Goal: Task Accomplishment & Management: Complete application form

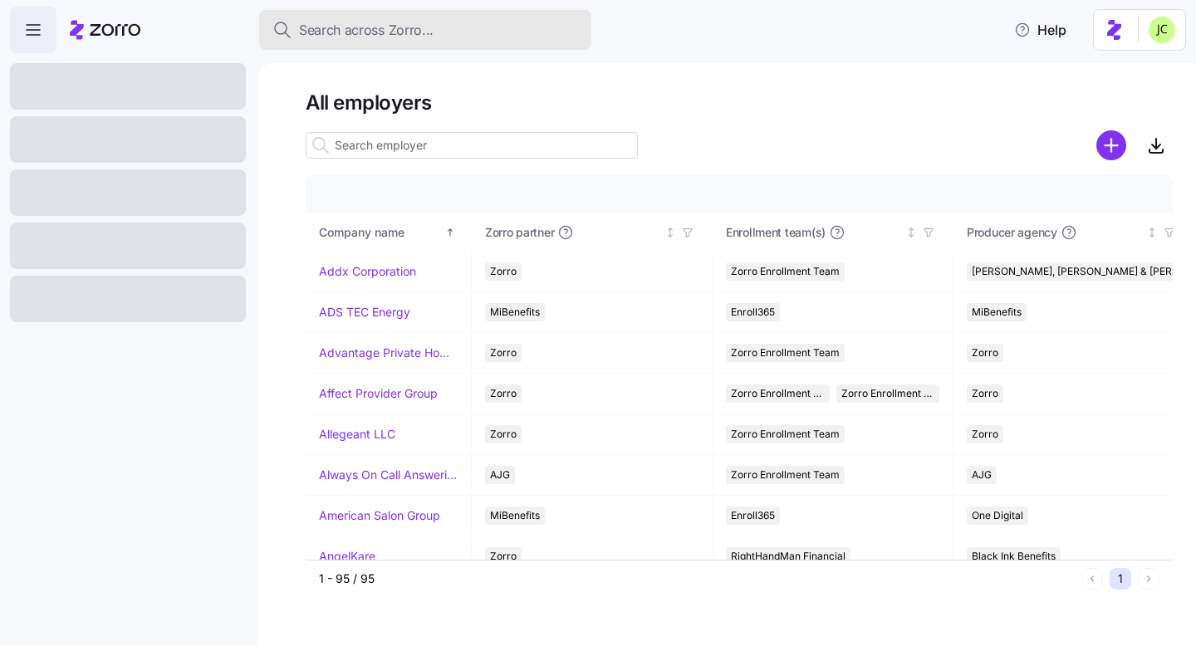
click at [370, 24] on span "Search across Zorro..." at bounding box center [366, 30] width 135 height 21
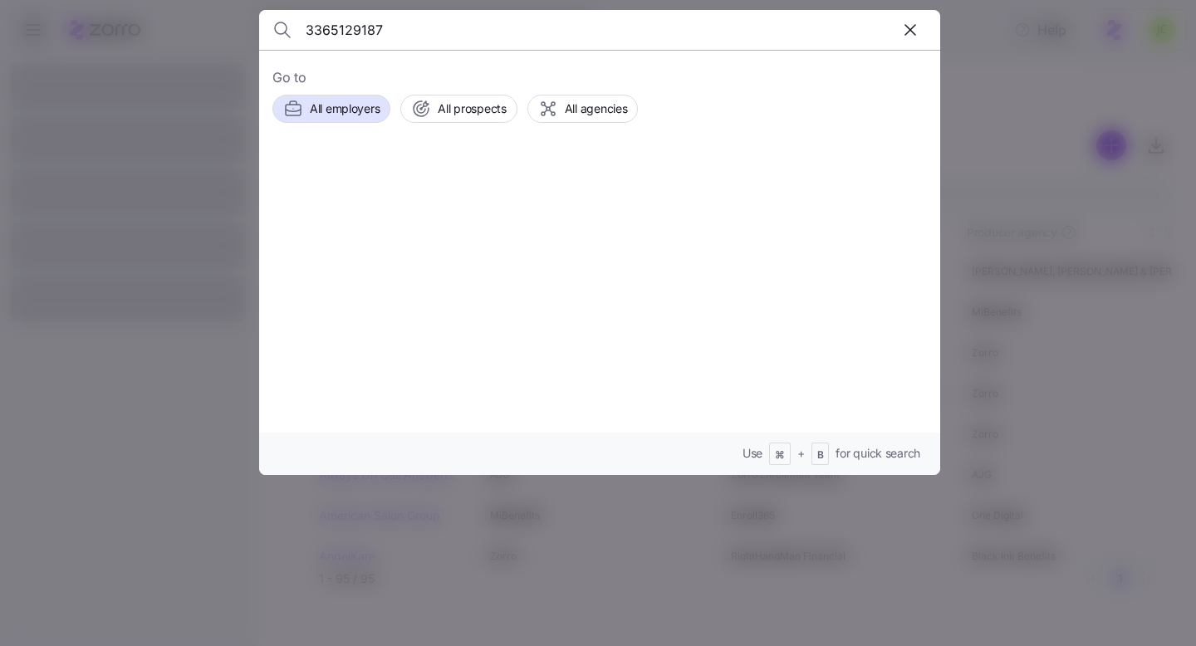
type input "3365129187"
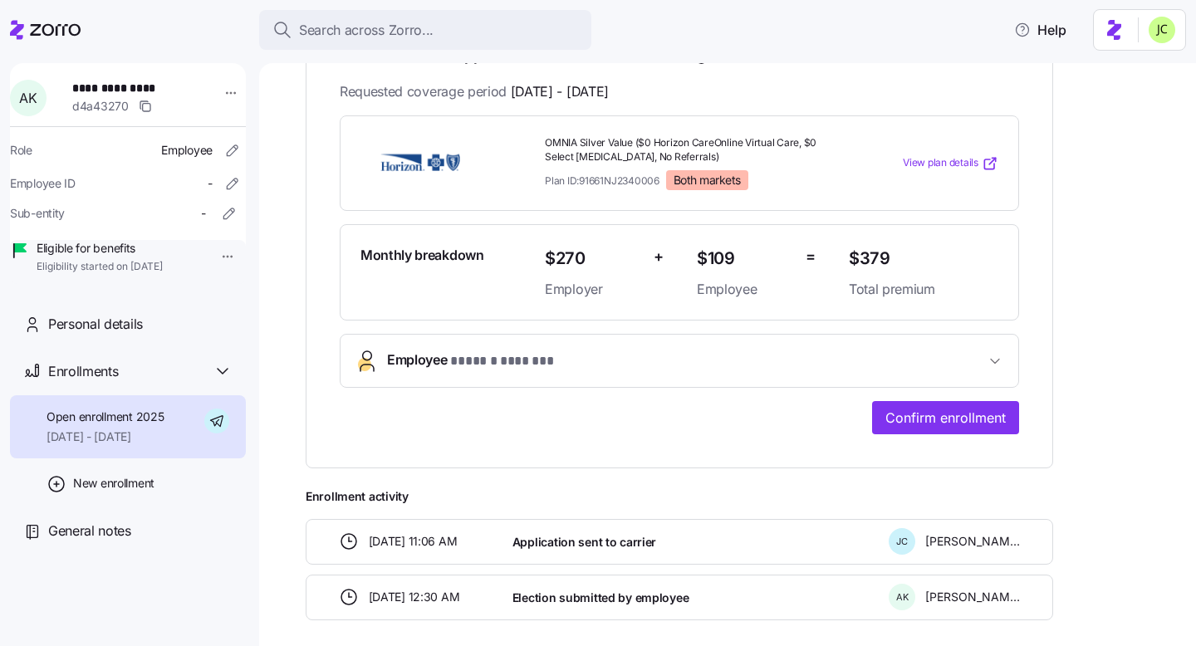
scroll to position [332, 0]
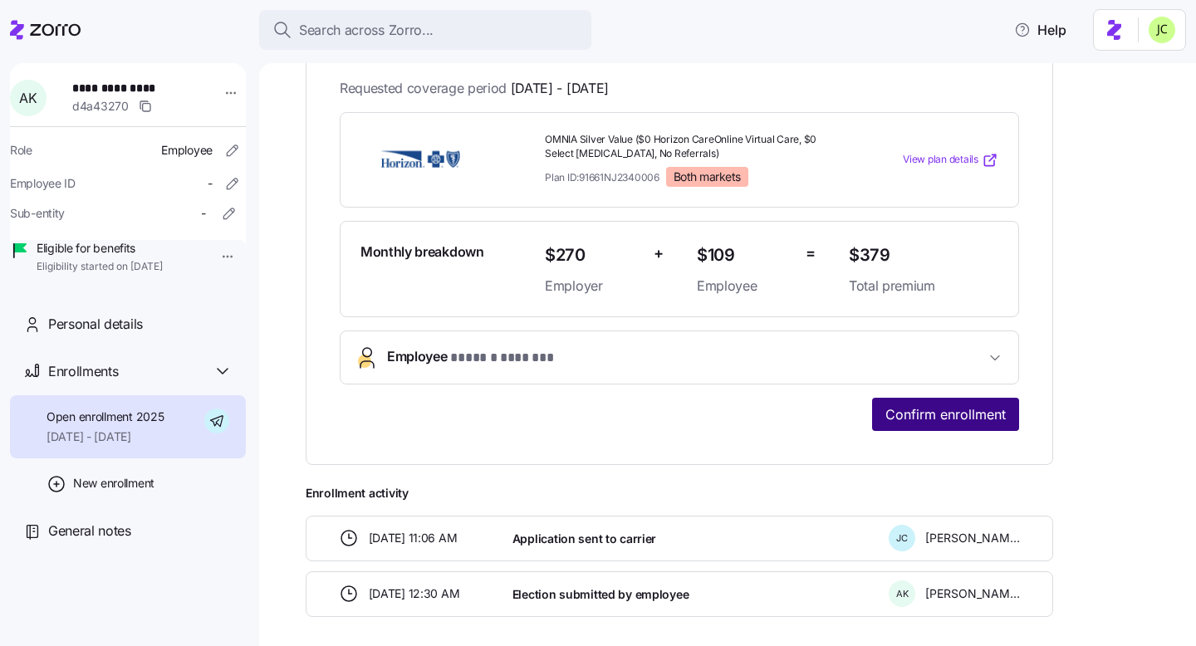
click at [943, 408] on span "Confirm enrollment" at bounding box center [945, 414] width 120 height 20
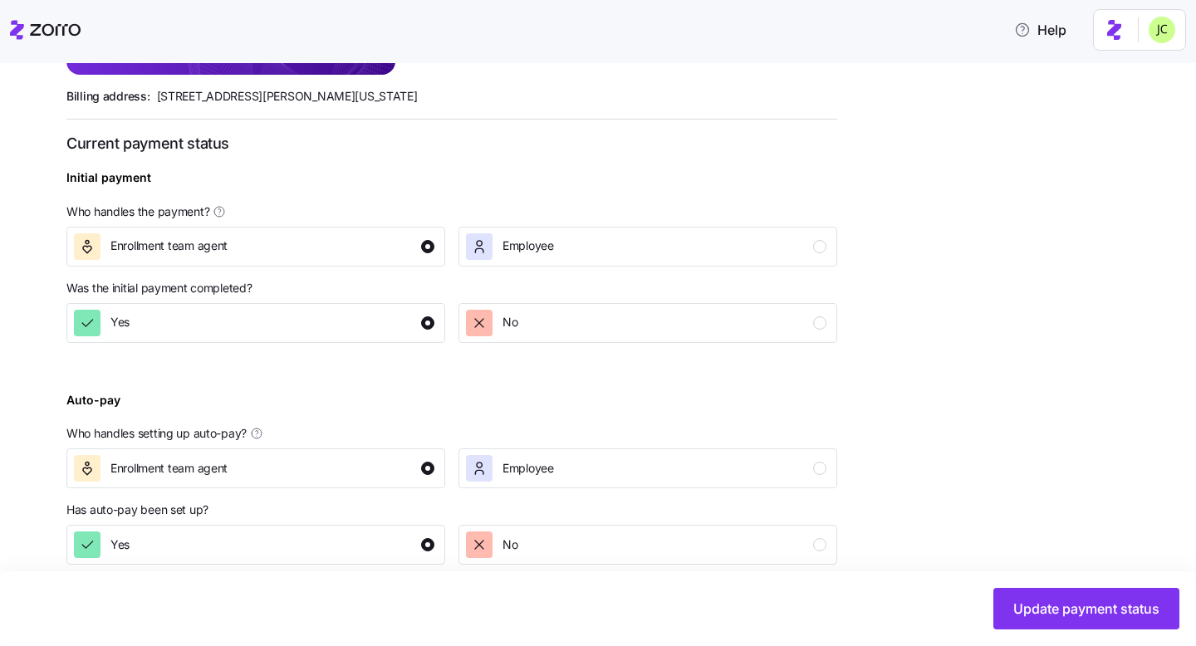
scroll to position [585, 0]
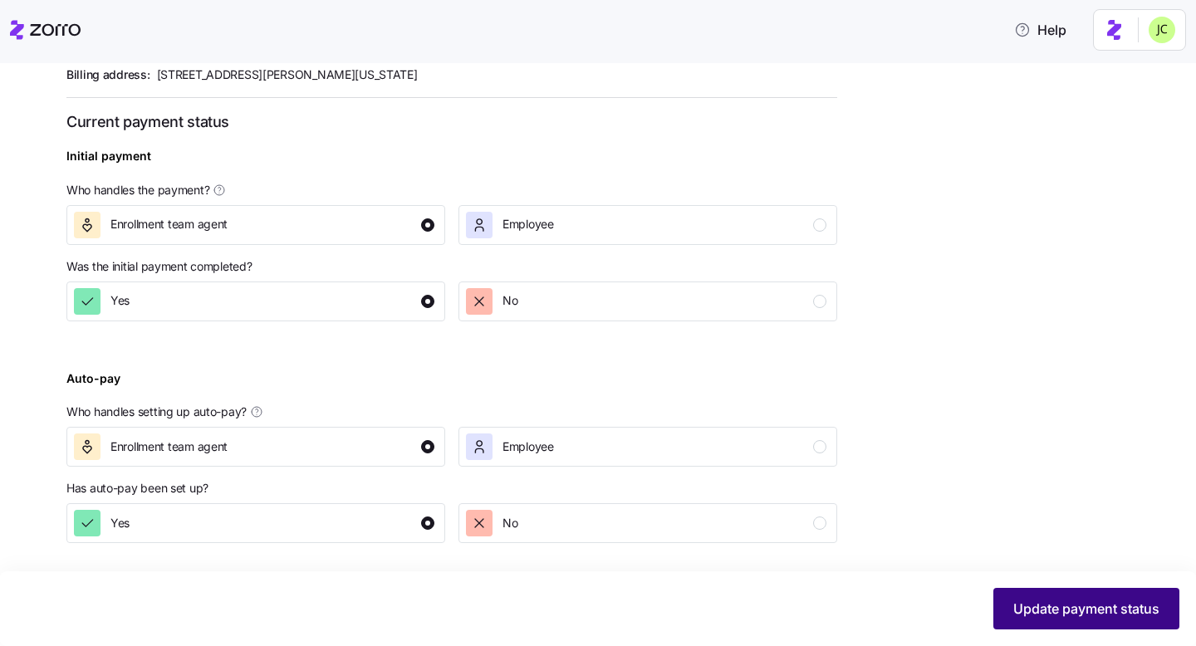
click at [1061, 620] on button "Update payment status" at bounding box center [1086, 609] width 186 height 42
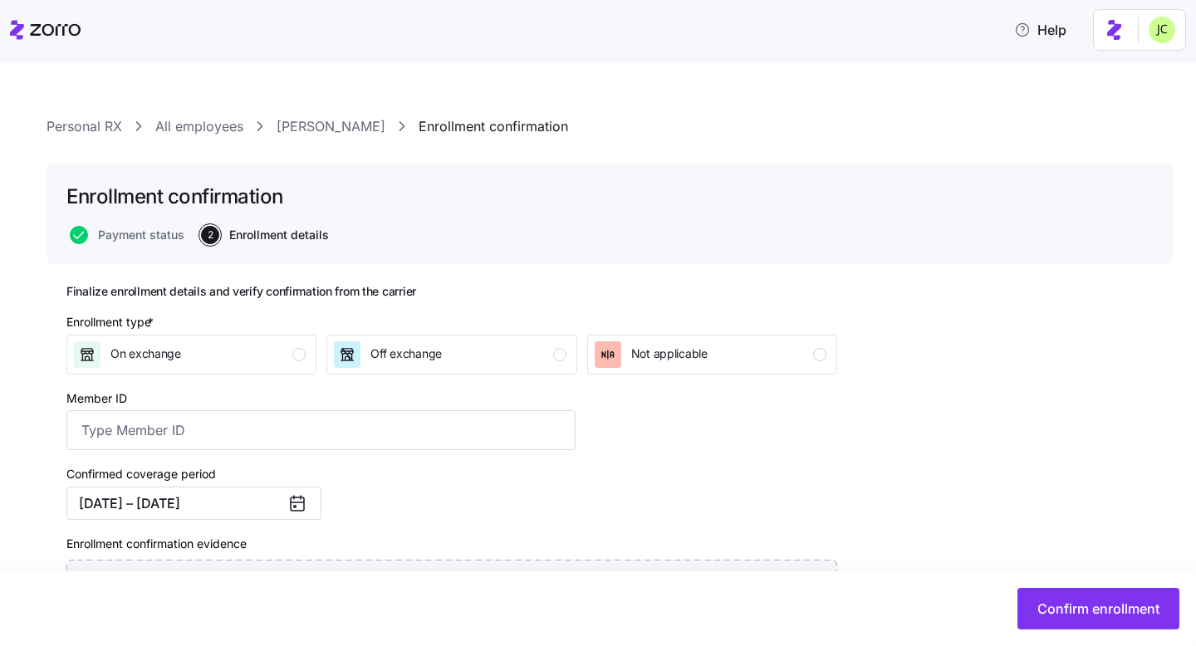
scroll to position [82, 0]
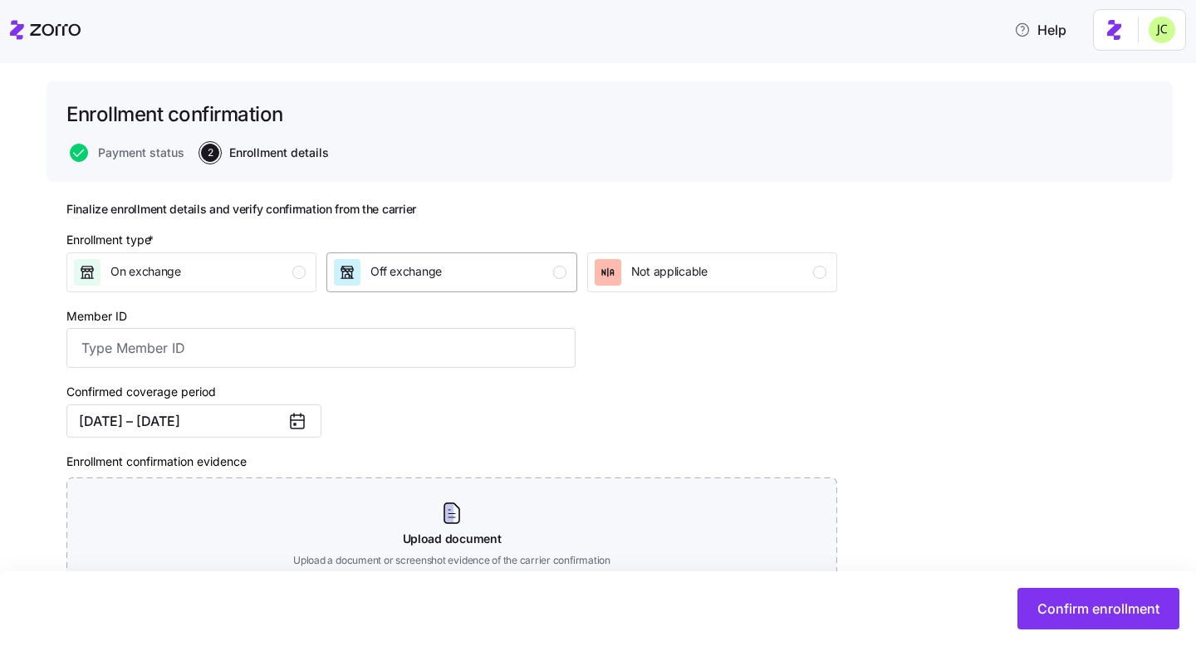
click at [497, 279] on div "Off exchange" at bounding box center [450, 272] width 232 height 27
click at [324, 332] on input "Member ID" at bounding box center [320, 348] width 509 height 40
paste input "3HZN58160220"
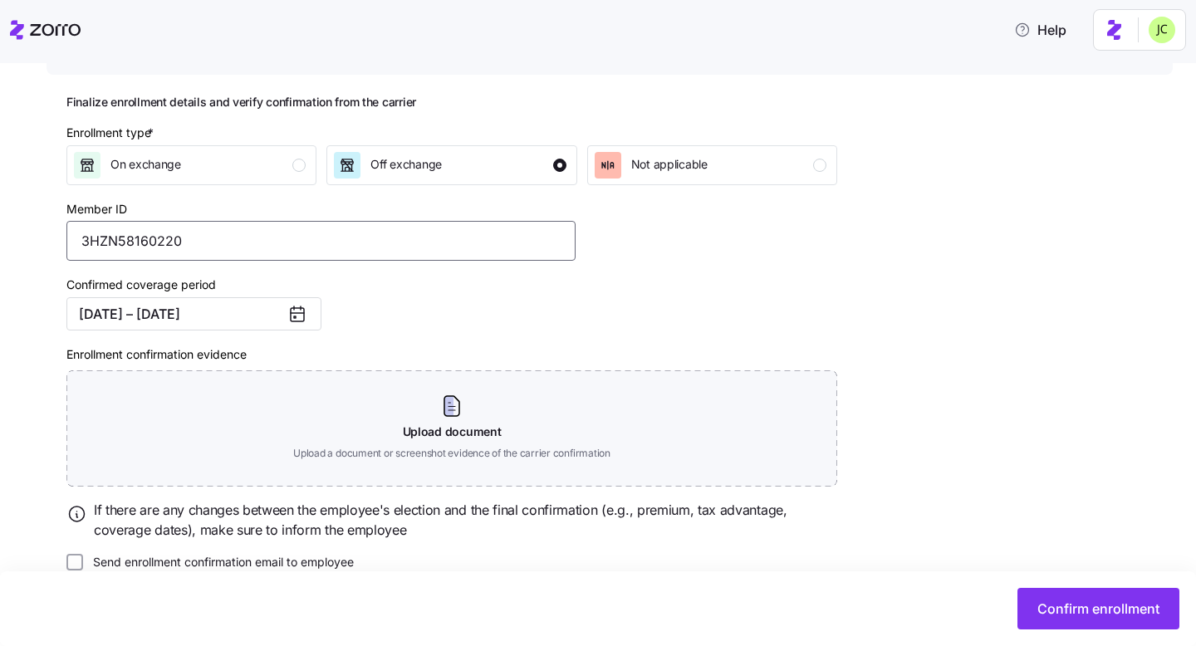
scroll to position [194, 0]
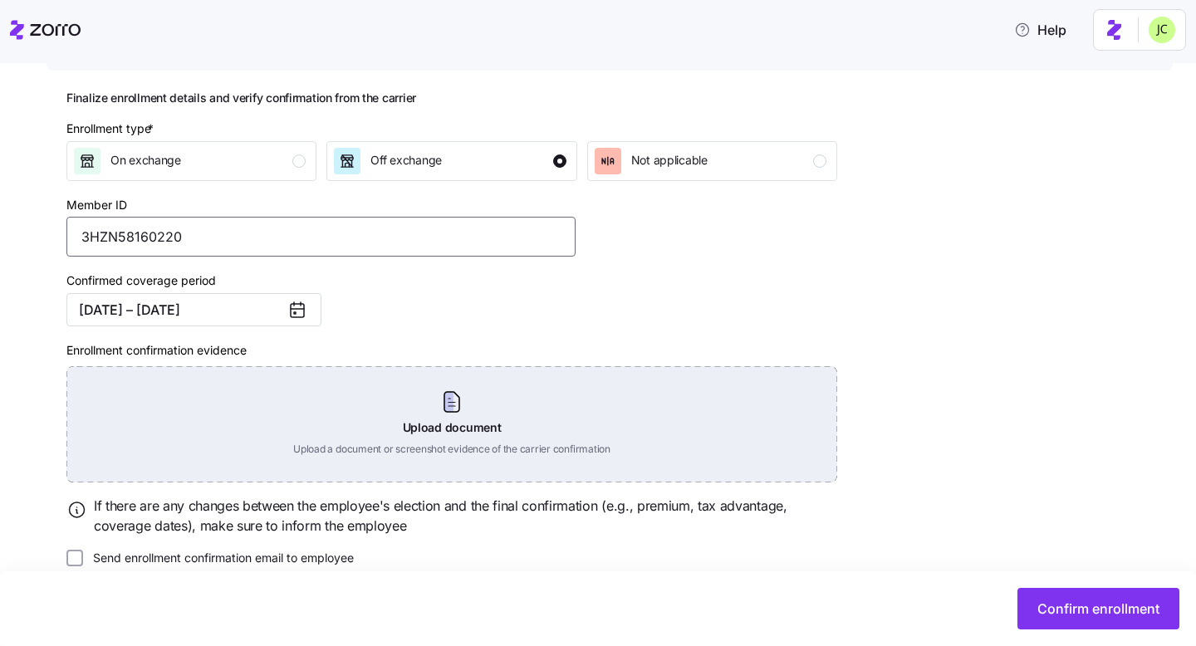
type input "3HZN58160220"
click at [372, 400] on div "Upload document Upload a document or screenshot evidence of the carrier confirm…" at bounding box center [451, 424] width 771 height 116
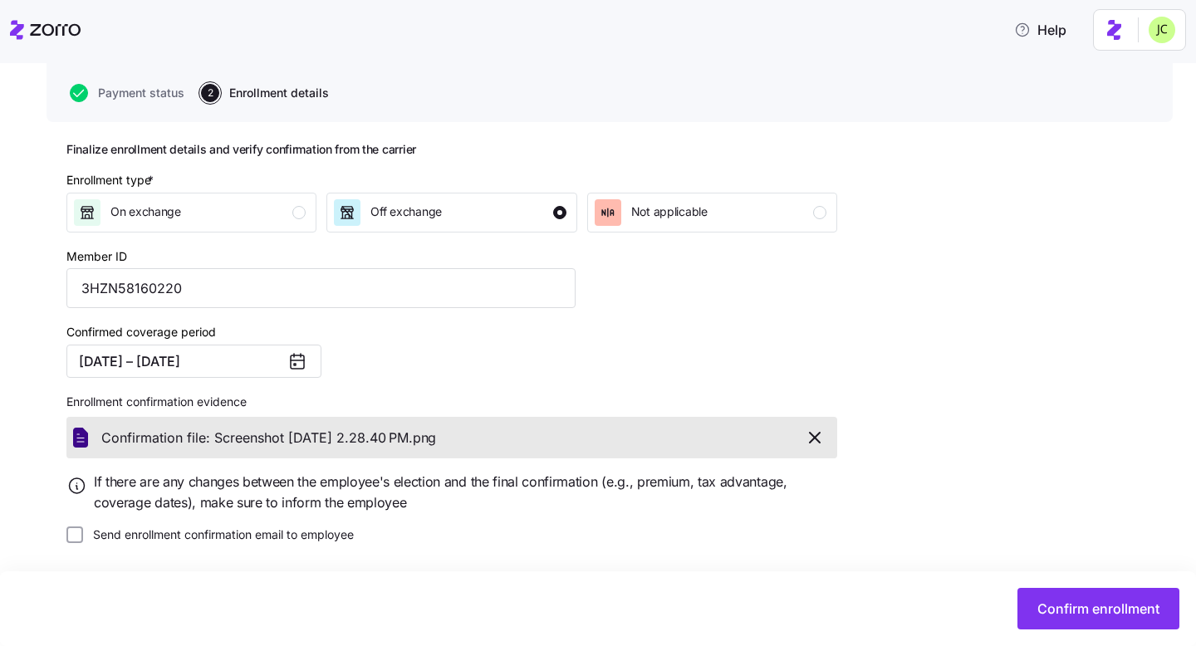
scroll to position [143, 0]
click at [1085, 605] on span "Confirm enrollment" at bounding box center [1098, 609] width 122 height 20
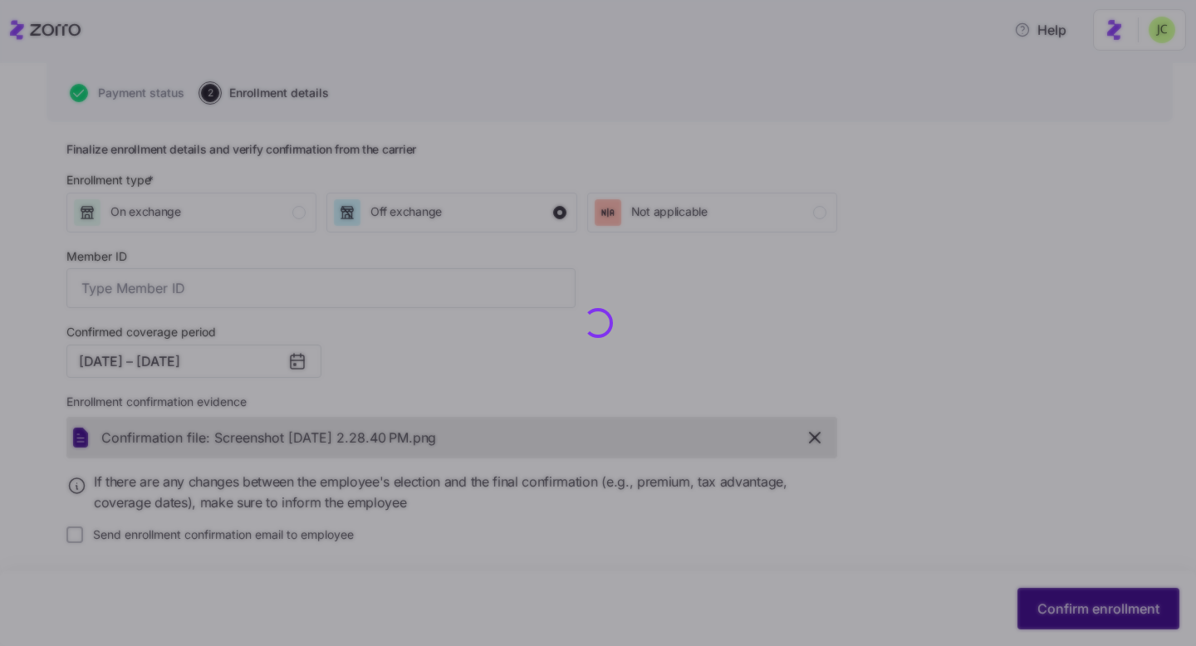
type input "3HZN58160220"
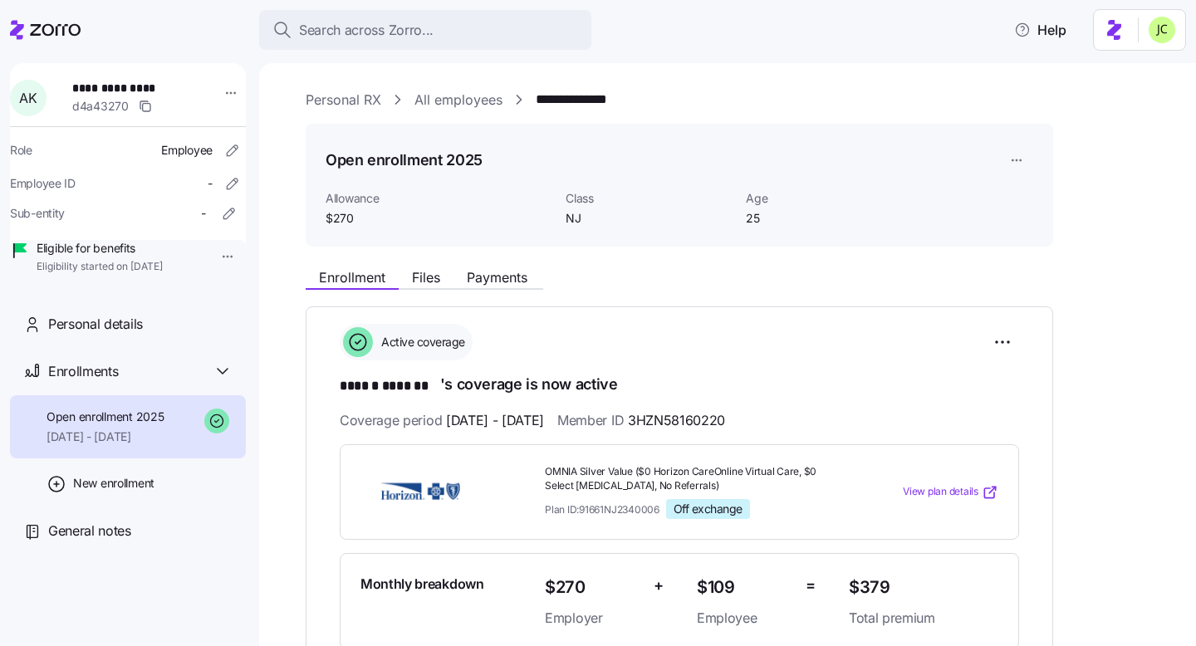
click at [40, 32] on icon at bounding box center [45, 30] width 71 height 20
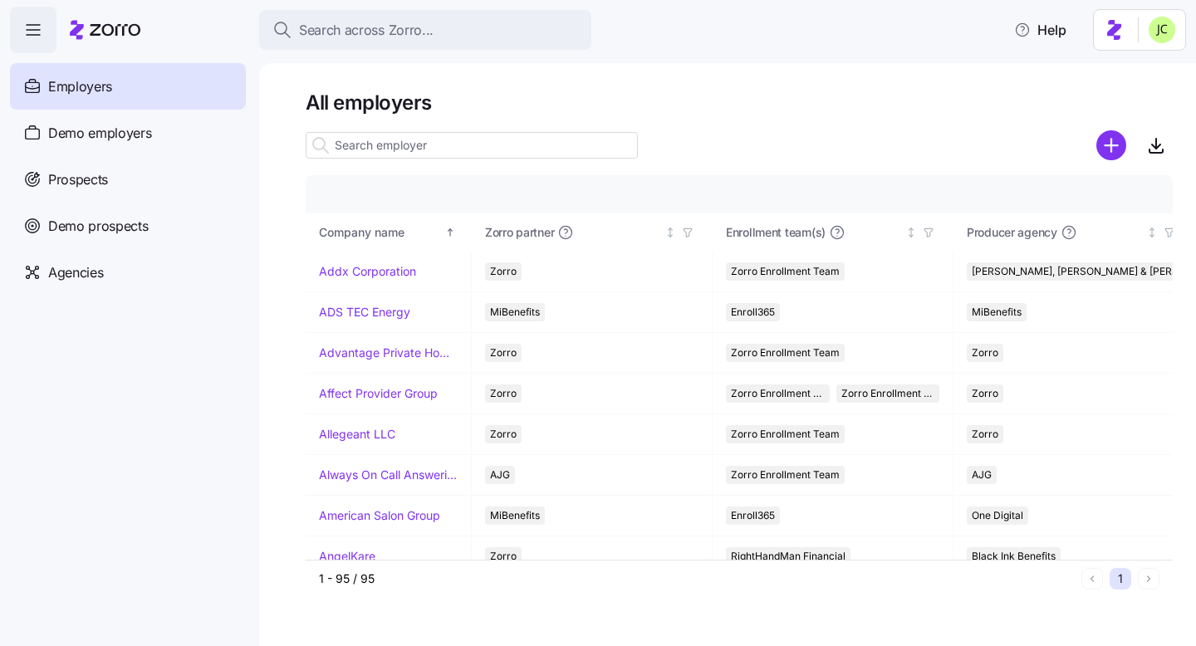
click at [361, 149] on input at bounding box center [472, 145] width 332 height 27
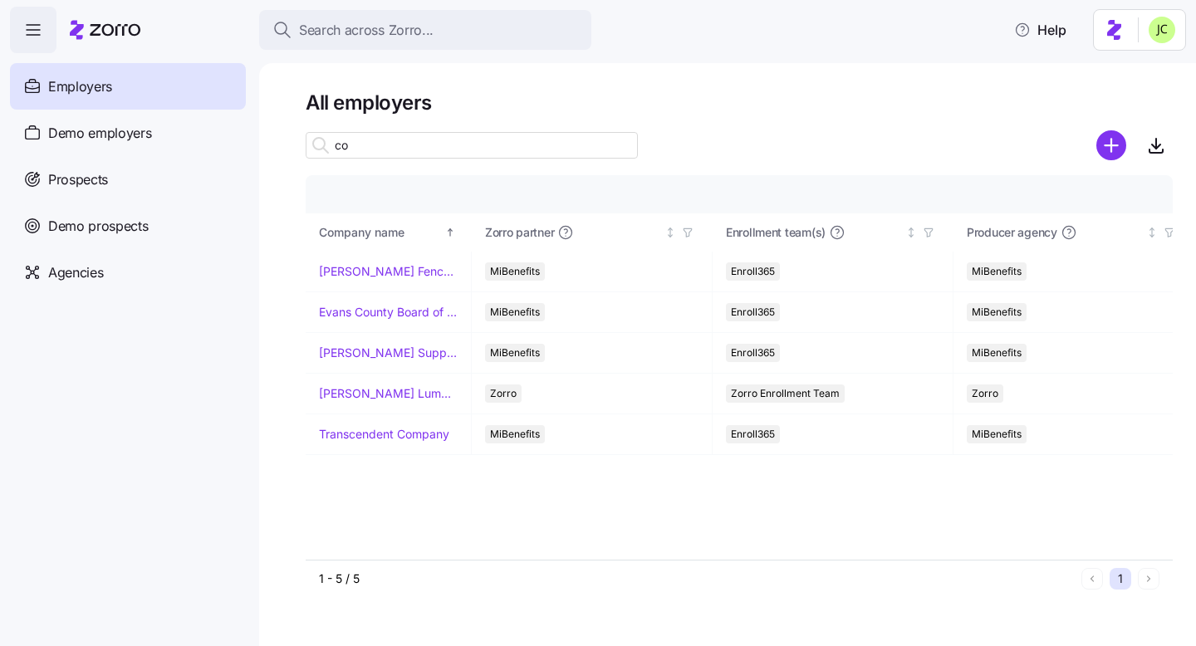
type input "c"
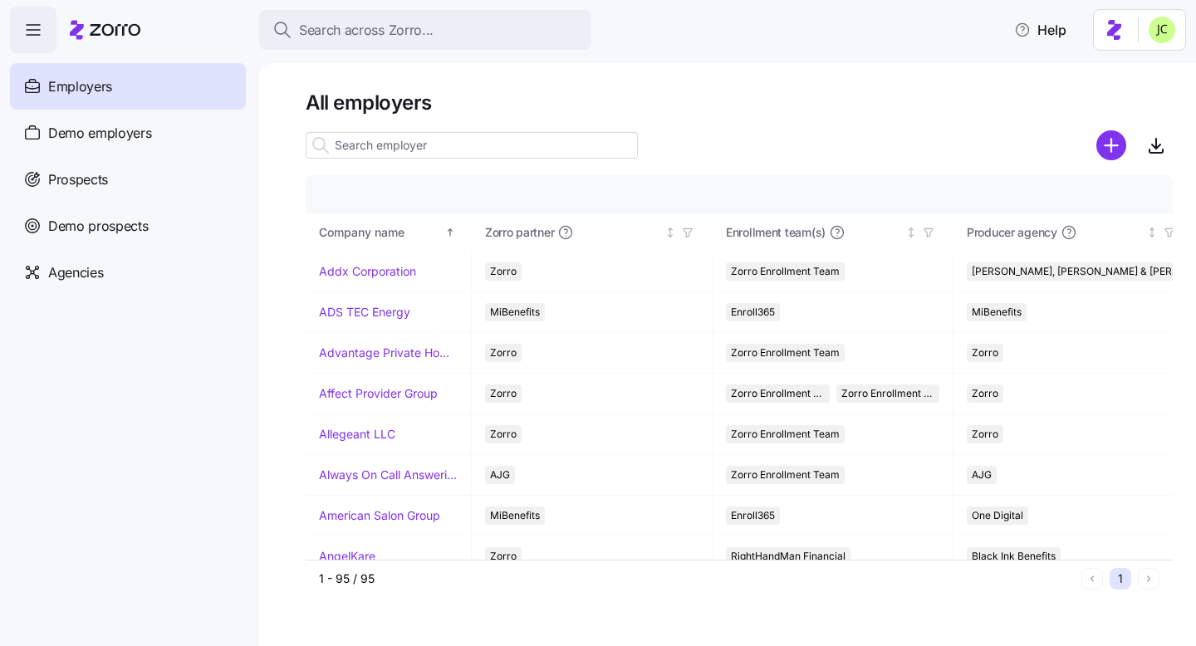
click at [98, 86] on span "Employers" at bounding box center [80, 86] width 64 height 21
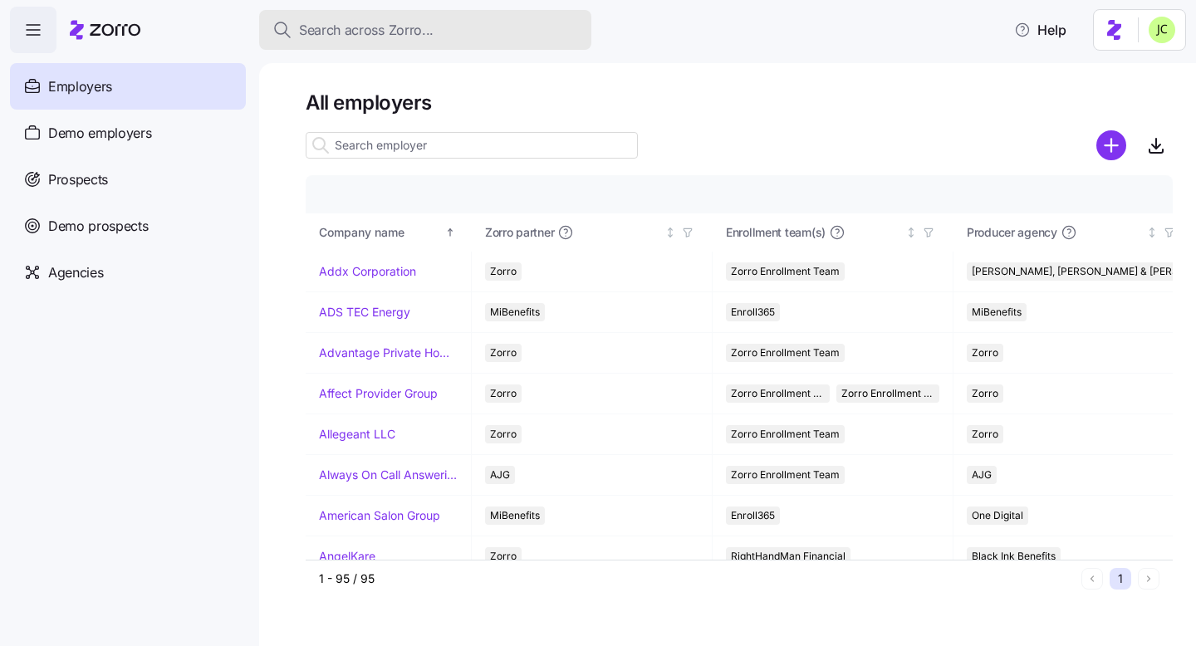
click at [327, 46] on button "Search across Zorro..." at bounding box center [425, 30] width 332 height 40
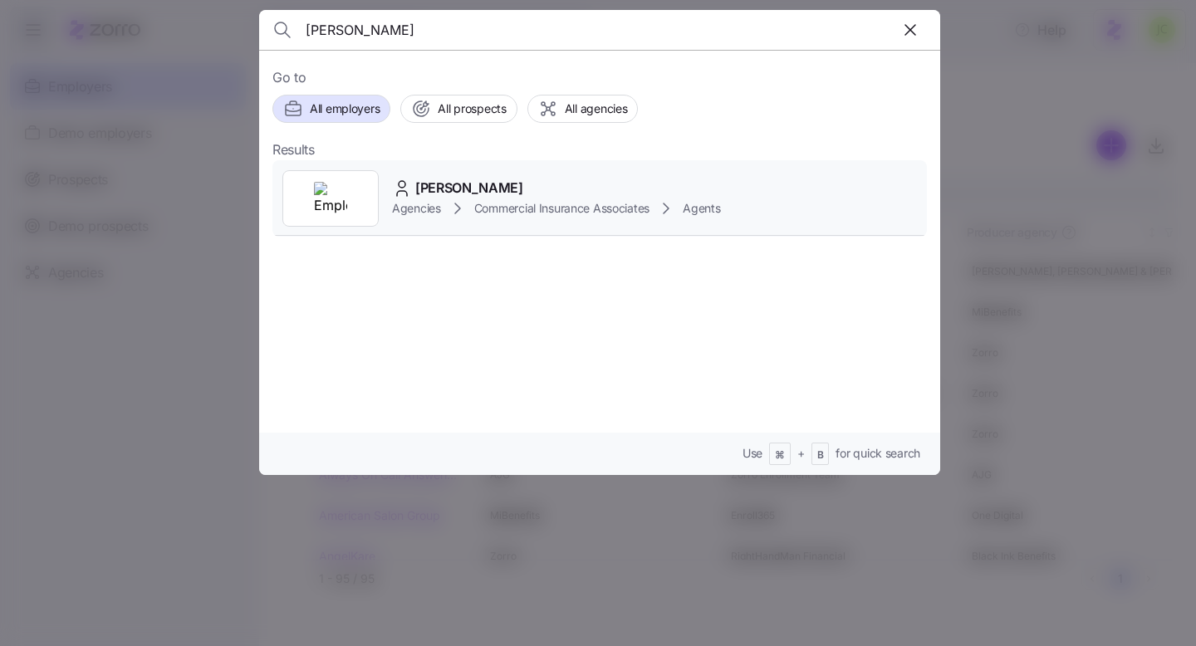
type input "Dan McMonigle"
click at [557, 192] on div "Dan McMonigle" at bounding box center [556, 188] width 328 height 21
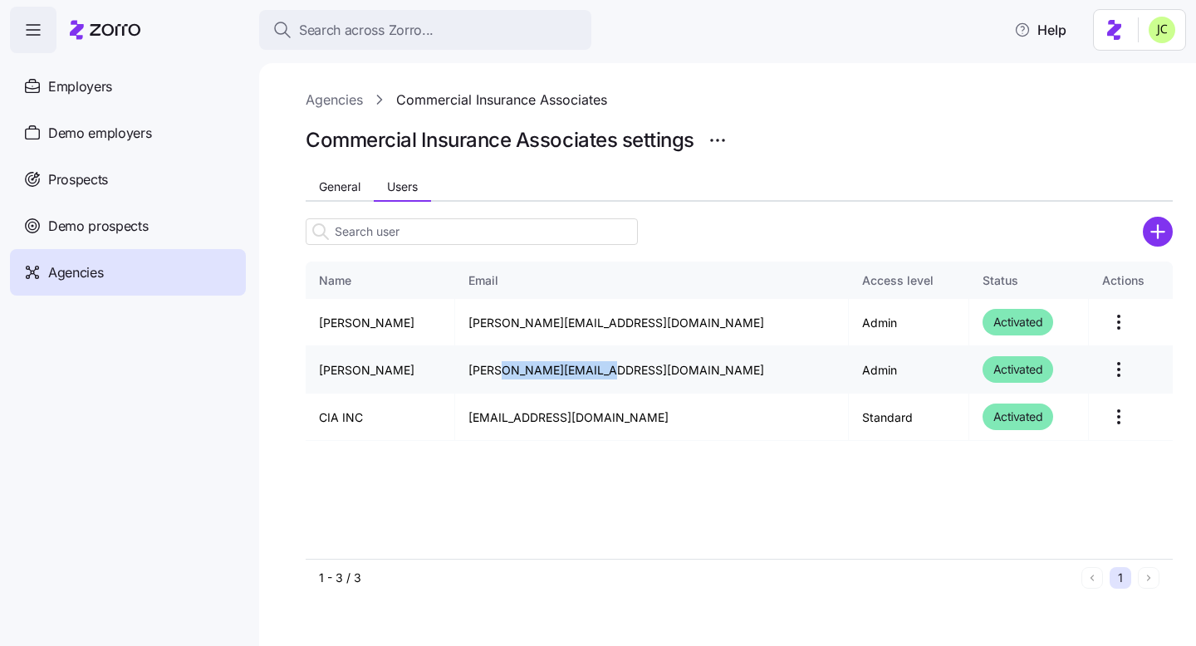
drag, startPoint x: 634, startPoint y: 370, endPoint x: 523, endPoint y: 372, distance: 110.5
click at [523, 372] on td "dan@insurance-cia.com" at bounding box center [652, 369] width 394 height 47
click at [625, 365] on td "dan@insurance-cia.com" at bounding box center [652, 369] width 394 height 47
drag, startPoint x: 627, startPoint y: 365, endPoint x: 507, endPoint y: 363, distance: 120.4
click at [507, 363] on td "dan@insurance-cia.com" at bounding box center [652, 369] width 394 height 47
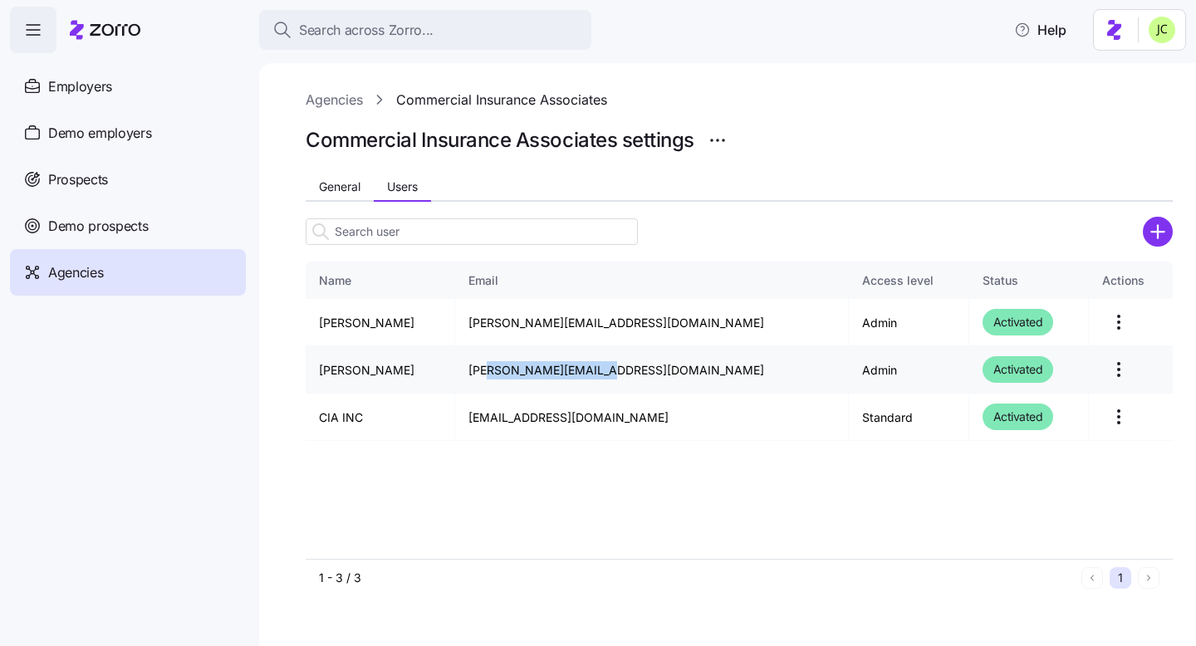
copy td "@insurance-cia.com"
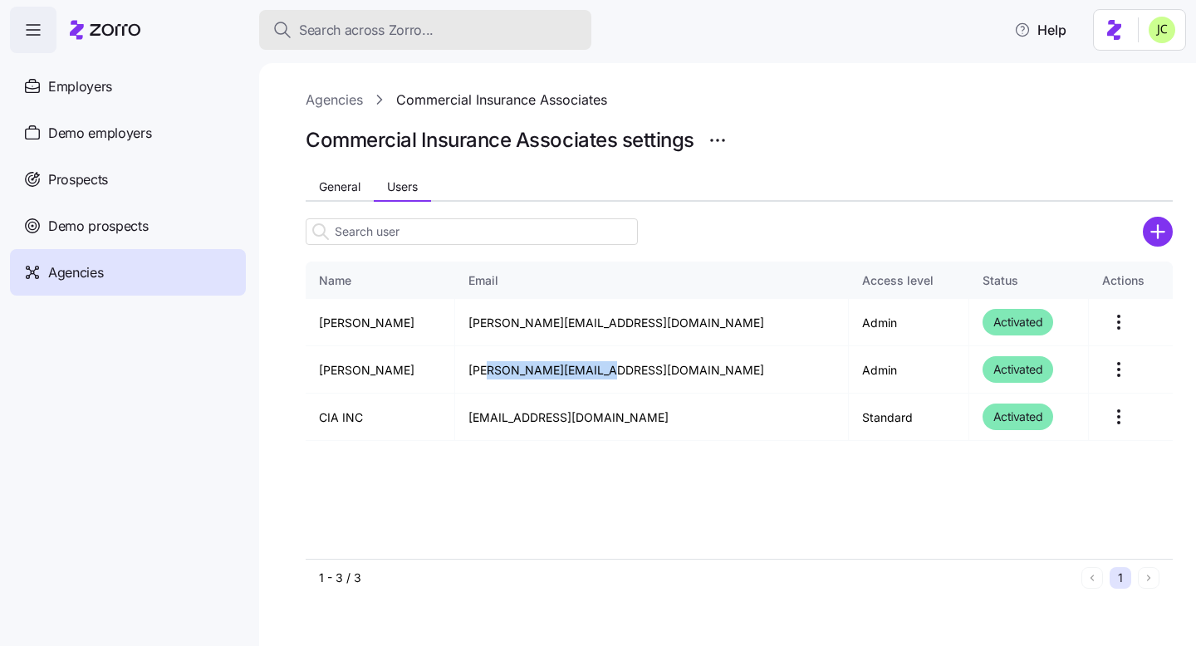
click at [375, 24] on span "Search across Zorro..." at bounding box center [366, 30] width 135 height 21
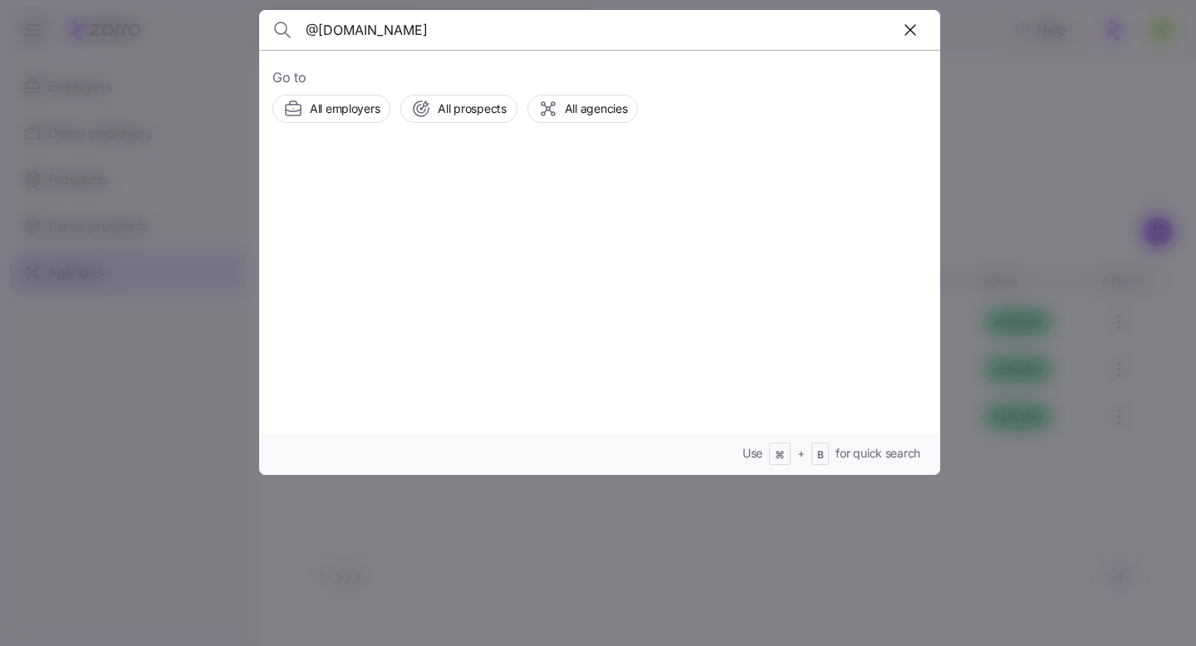
type input "@insurance-cia.com"
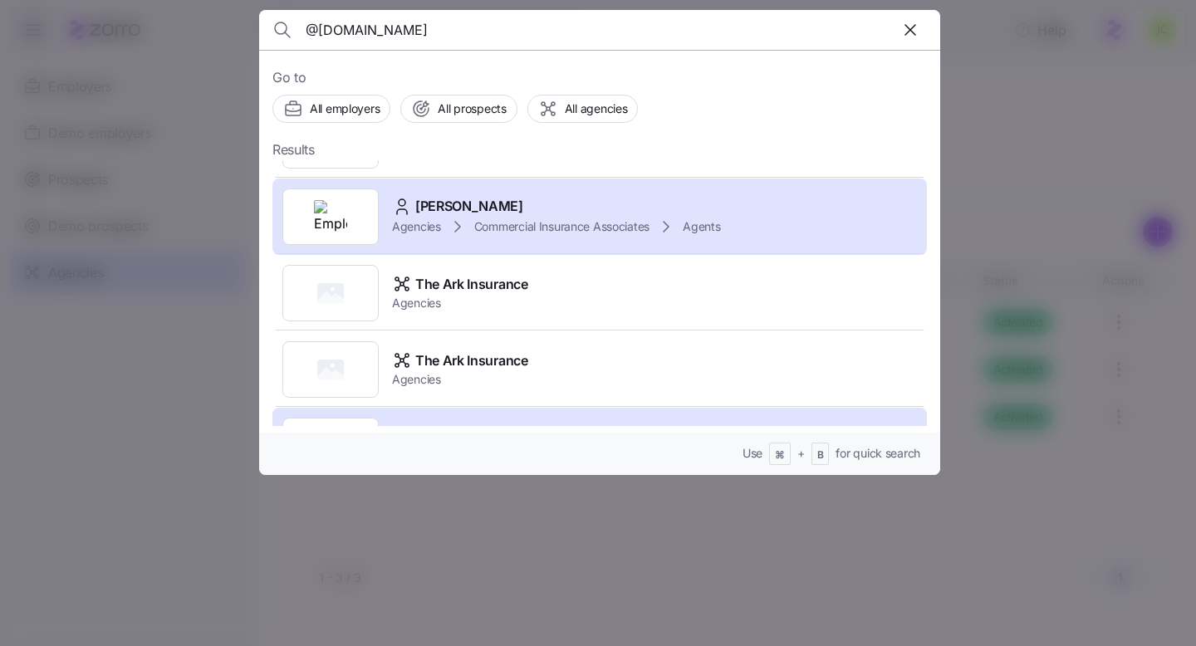
scroll to position [192, 0]
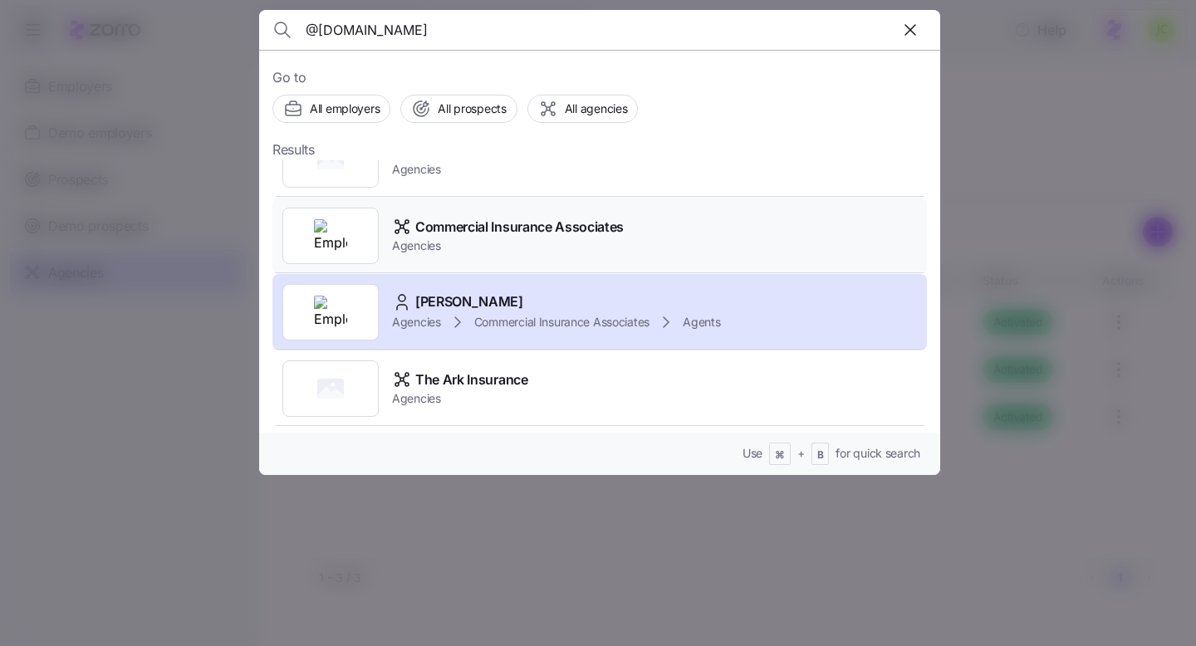
click at [454, 246] on span "Agencies" at bounding box center [508, 246] width 232 height 17
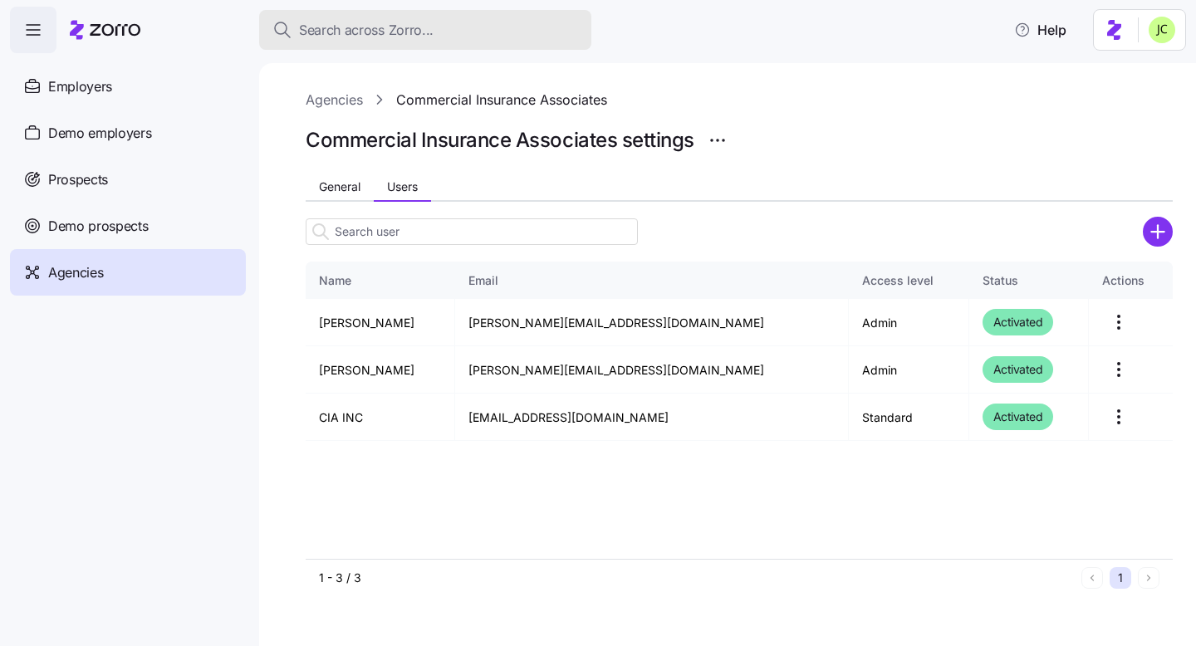
click at [349, 40] on button "Search across Zorro..." at bounding box center [425, 30] width 332 height 40
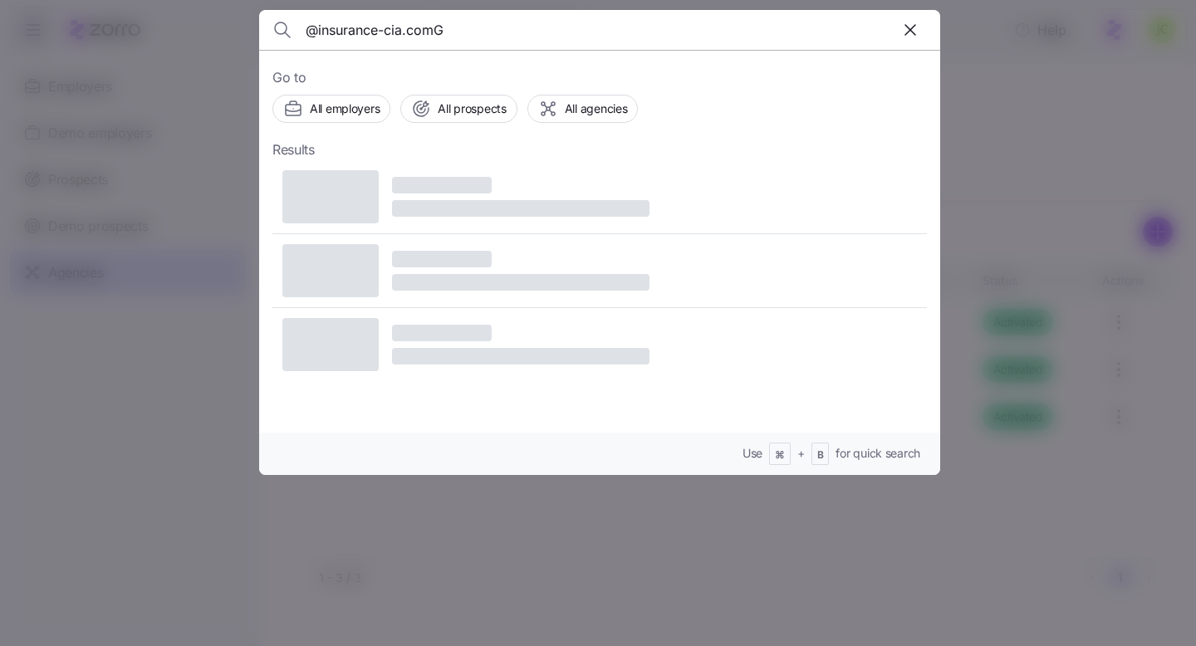
click at [411, 43] on input "@insurance-cia.comG" at bounding box center [518, 30] width 425 height 40
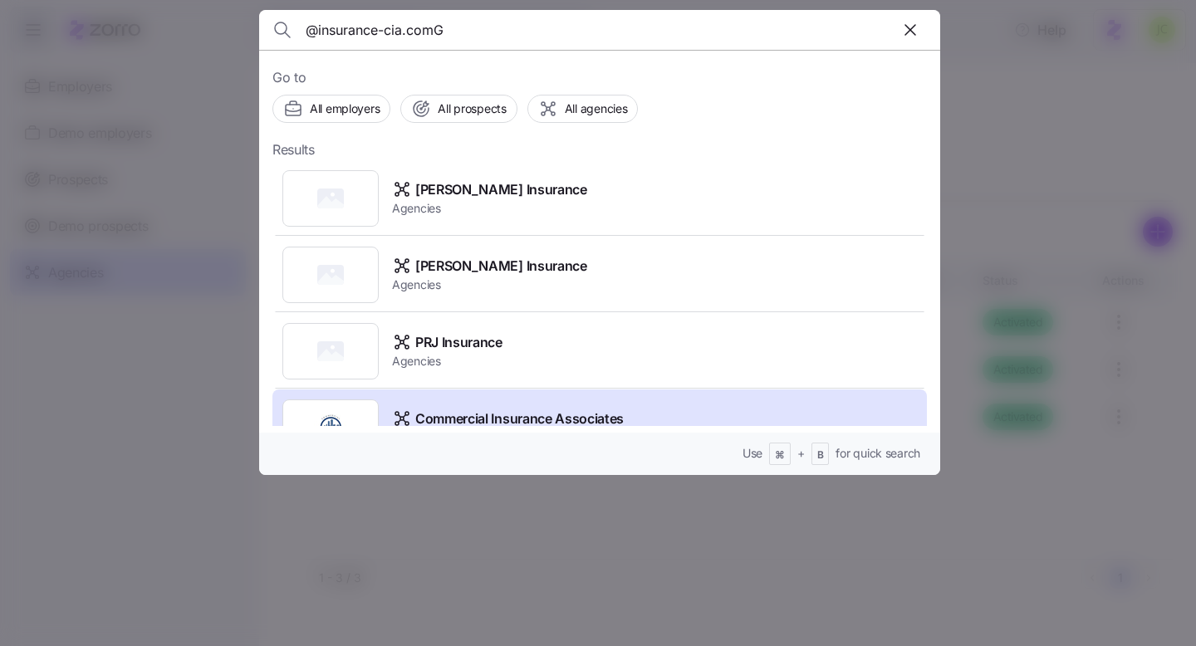
click at [411, 43] on input "@insurance-cia.comG" at bounding box center [518, 30] width 425 height 40
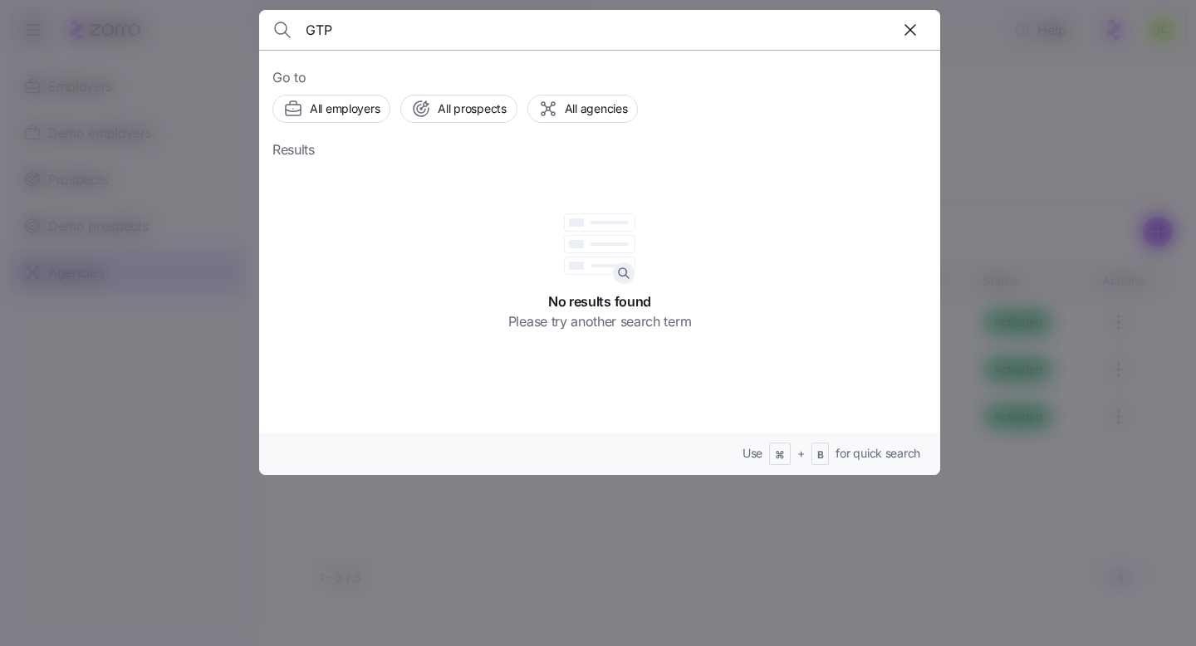
click at [627, 32] on input "GTP" at bounding box center [518, 30] width 425 height 40
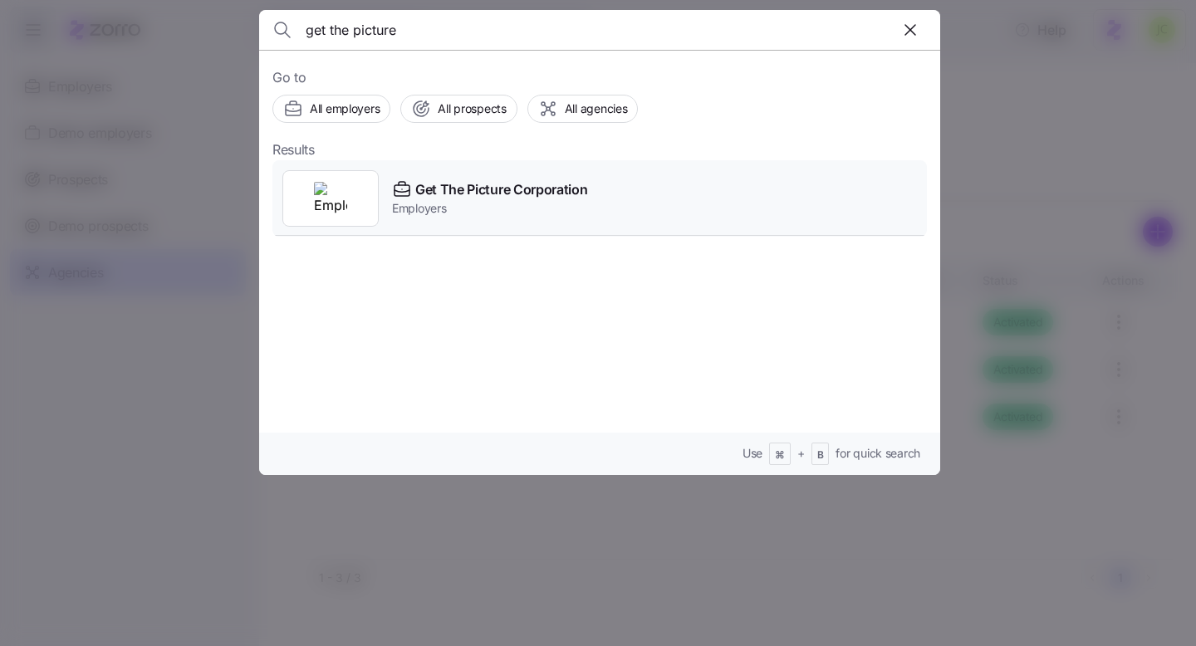
type input "get the picture"
click at [589, 192] on div "Get The Picture Corporation Employers" at bounding box center [599, 198] width 654 height 76
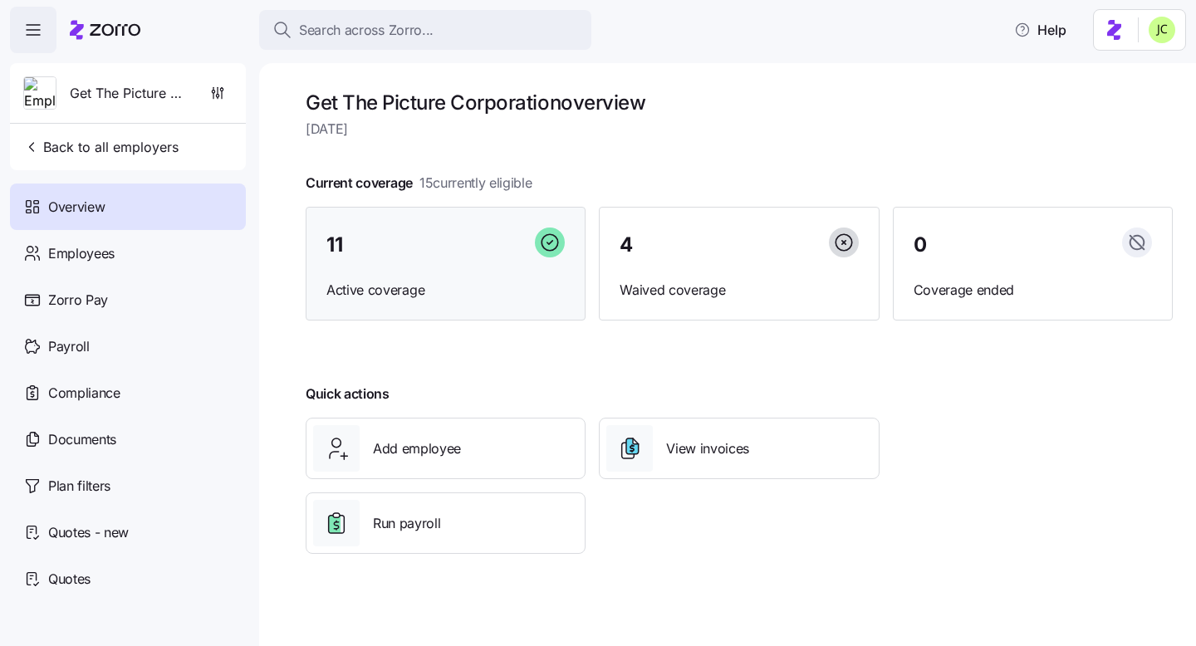
click at [417, 231] on div "11" at bounding box center [445, 246] width 238 height 36
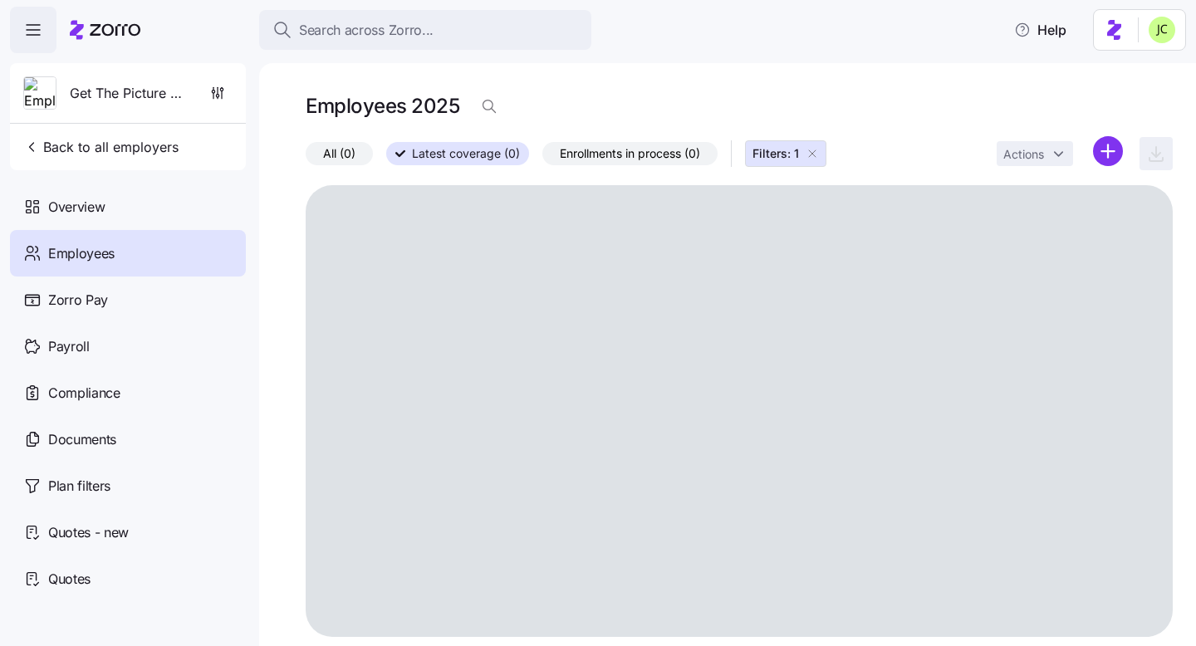
scroll to position [11, 0]
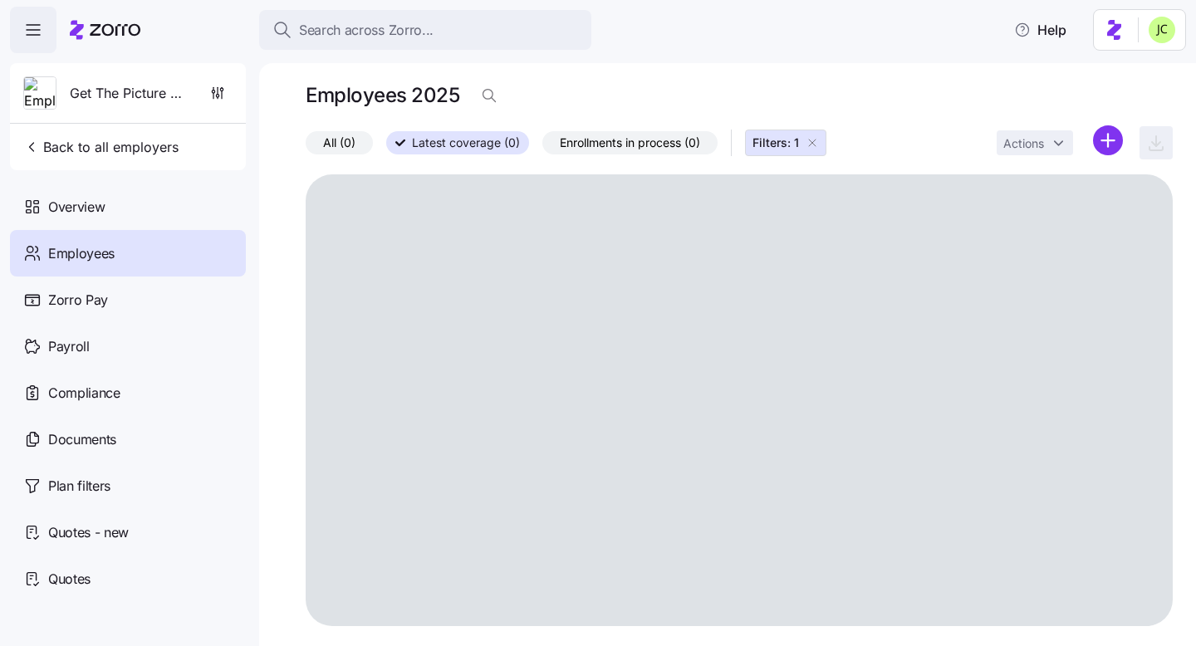
click at [154, 268] on div "Employees" at bounding box center [128, 253] width 236 height 47
click at [51, 128] on div "Get The Picture Corporation Back to all employers" at bounding box center [128, 116] width 236 height 107
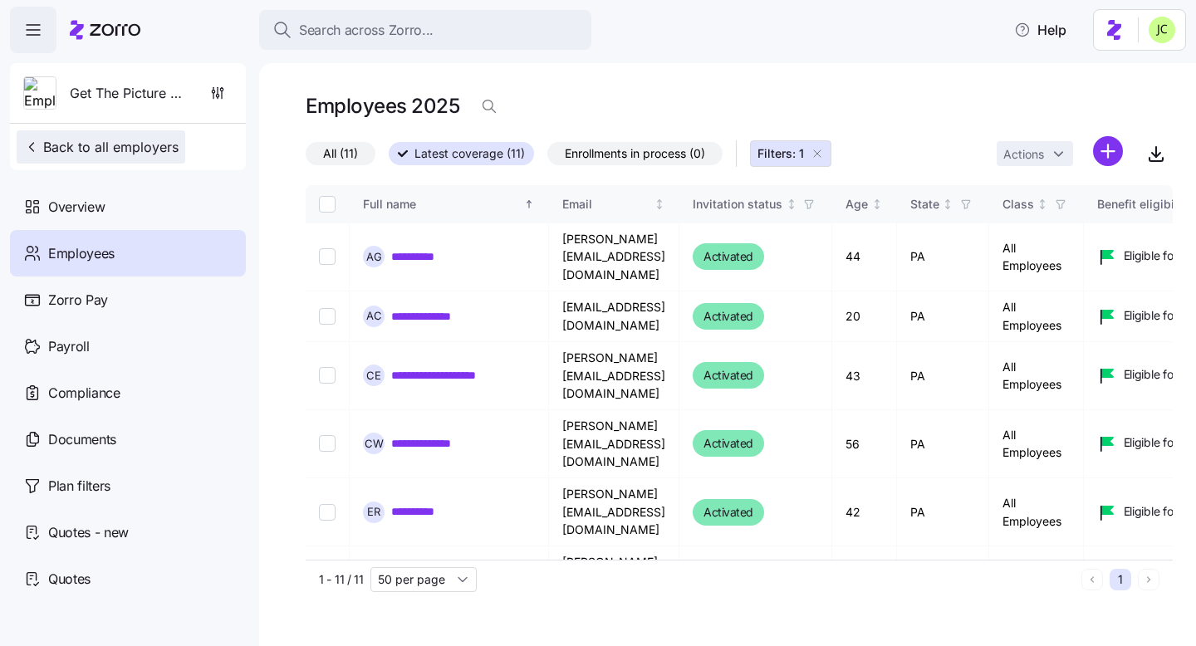
click at [55, 149] on span "Back to all employers" at bounding box center [100, 147] width 155 height 20
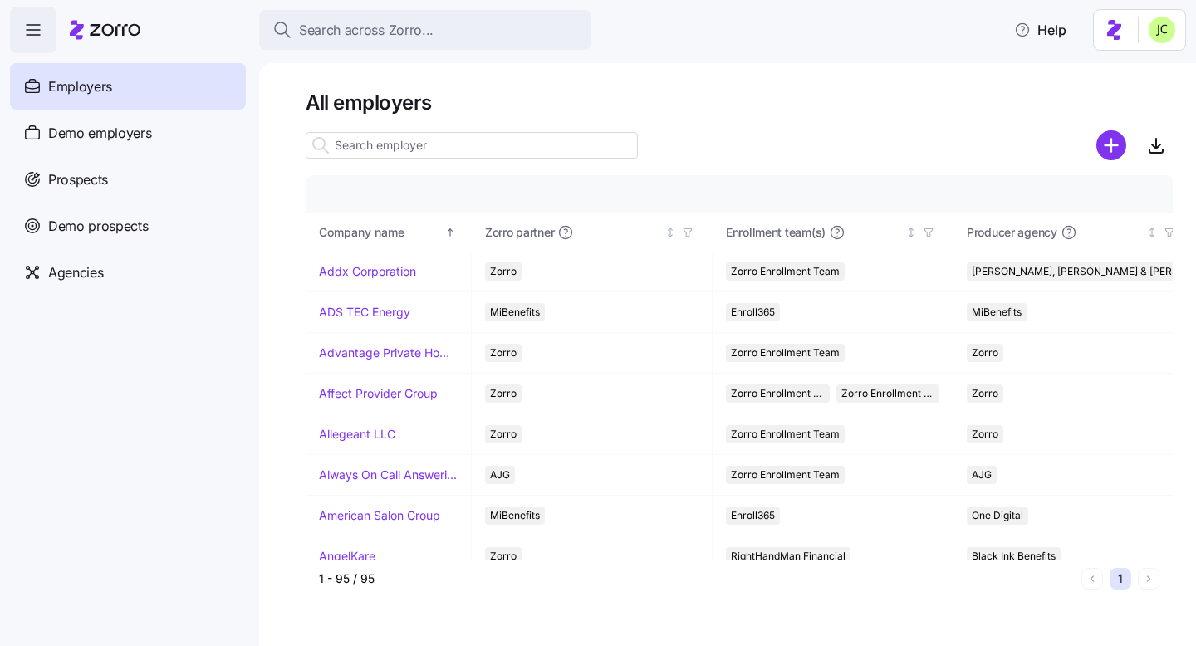
drag, startPoint x: 123, startPoint y: 82, endPoint x: 181, endPoint y: 82, distance: 58.1
click at [123, 82] on div "Employers" at bounding box center [128, 86] width 236 height 47
click at [389, 133] on input at bounding box center [472, 145] width 332 height 27
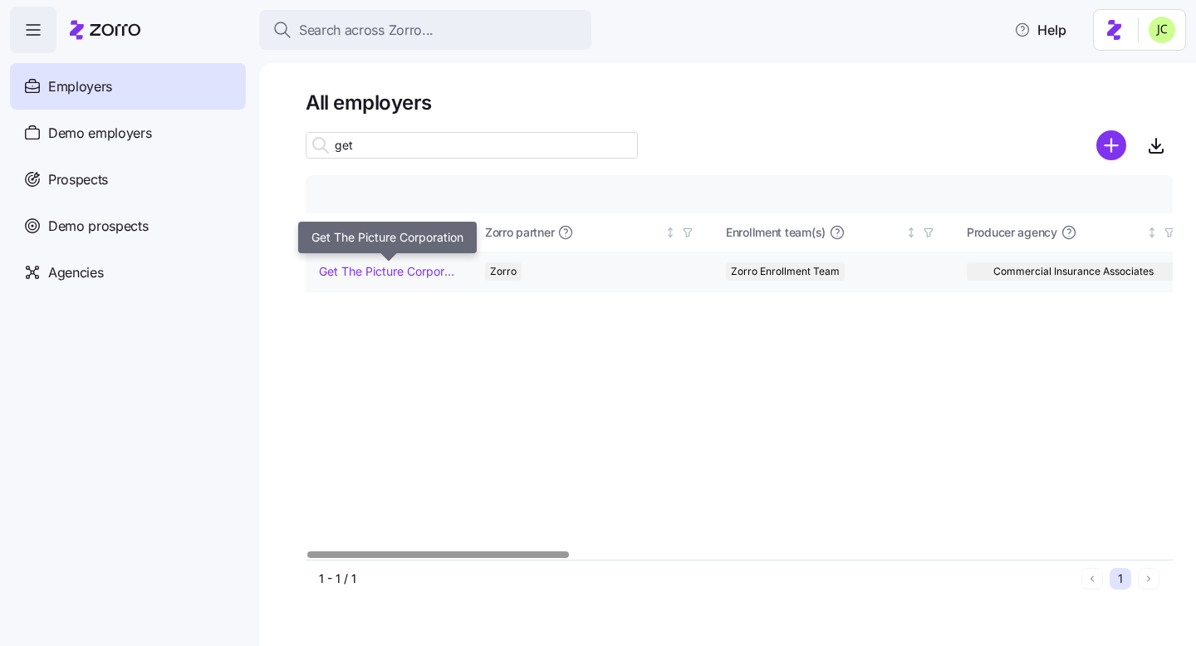
type input "get"
click at [407, 267] on link "Get The Picture Corporation" at bounding box center [388, 271] width 139 height 17
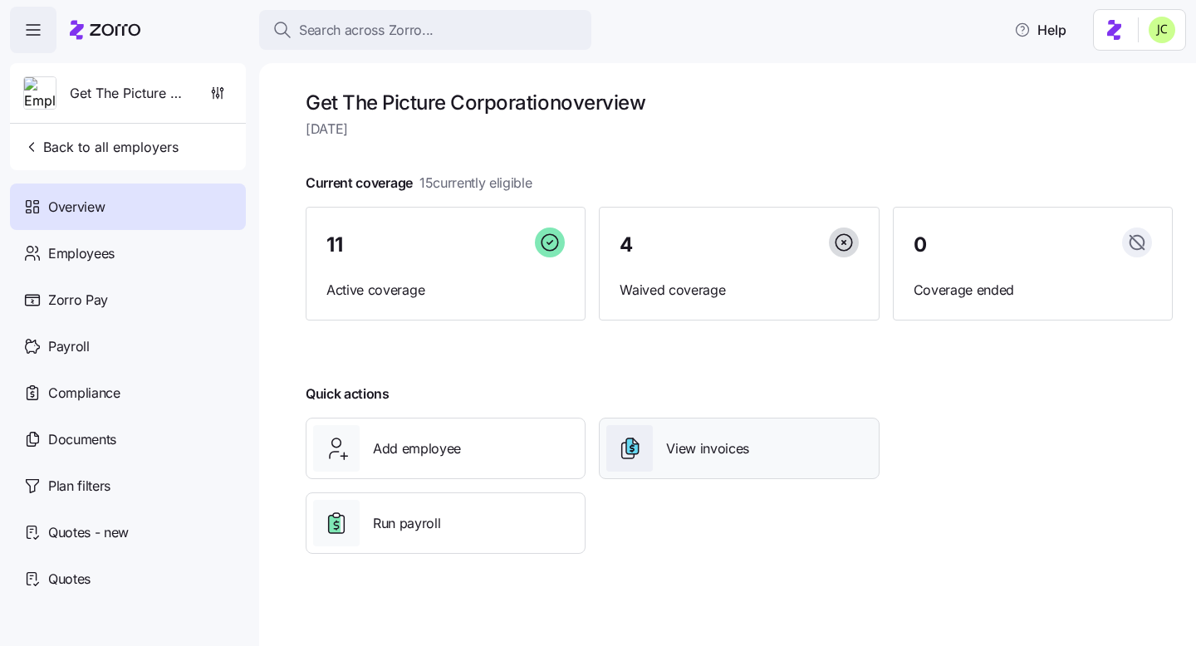
click at [723, 429] on div "View invoices" at bounding box center [738, 448] width 265 height 47
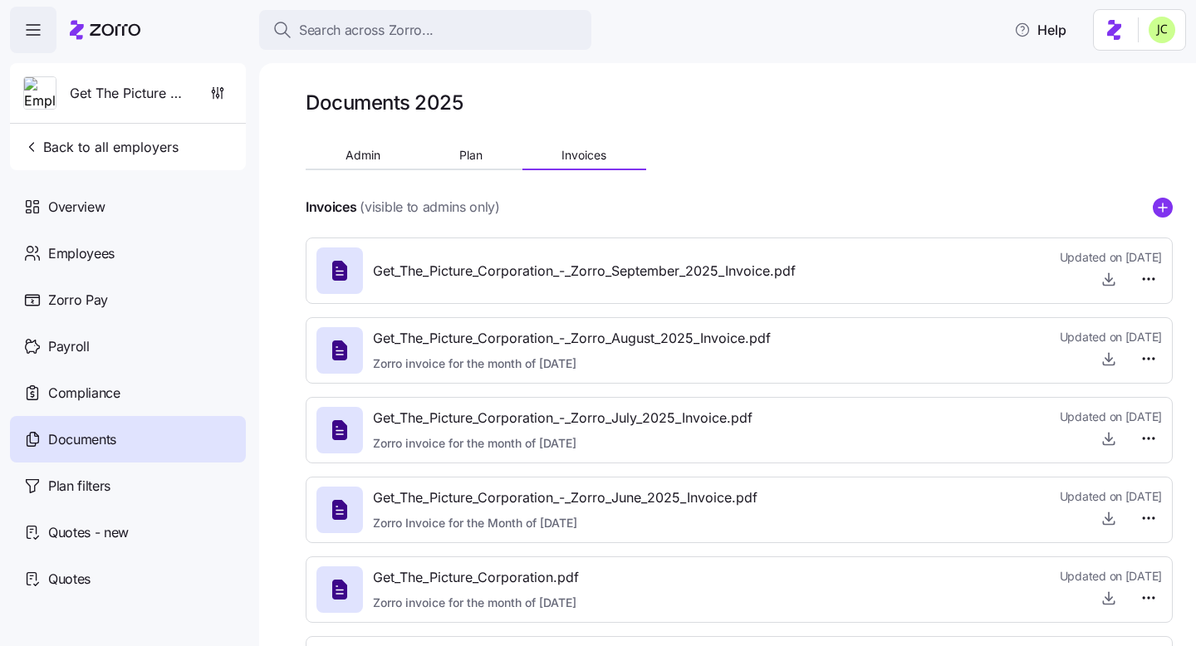
click at [763, 272] on span "Get_The_Picture_Corporation_-_Zorro_September_2025_Invoice.pdf" at bounding box center [584, 271] width 423 height 21
click at [1104, 285] on icon "button" at bounding box center [1108, 283] width 11 height 2
click at [350, 154] on span "Admin" at bounding box center [362, 155] width 35 height 12
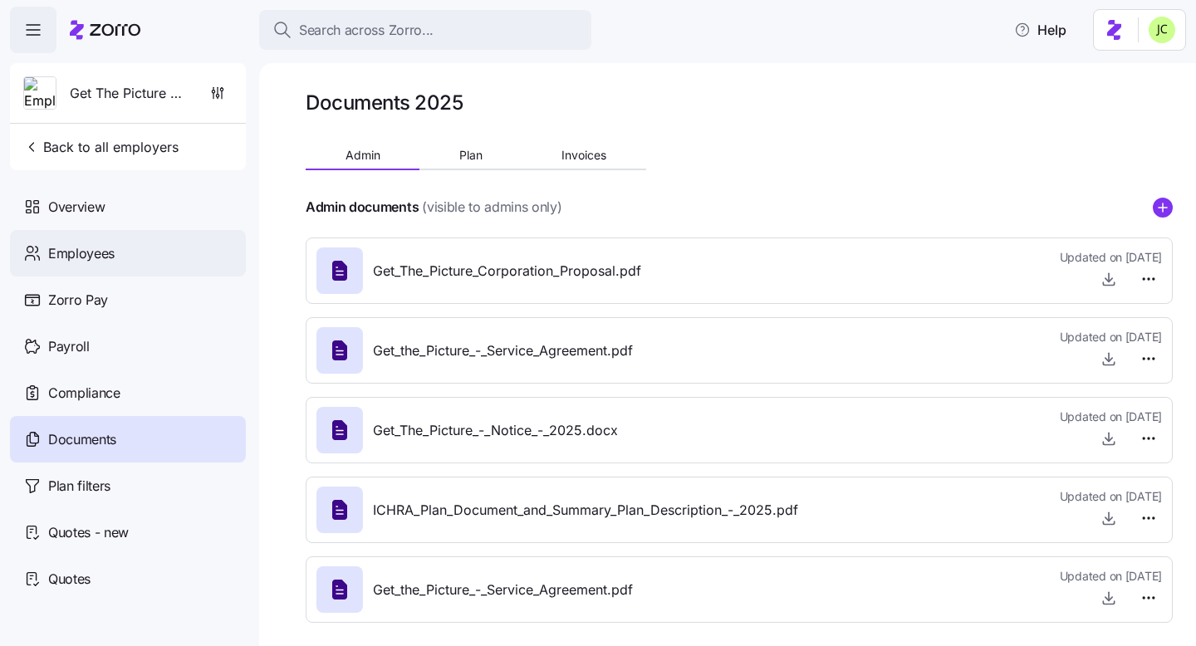
click at [73, 238] on div "Employees" at bounding box center [128, 253] width 236 height 47
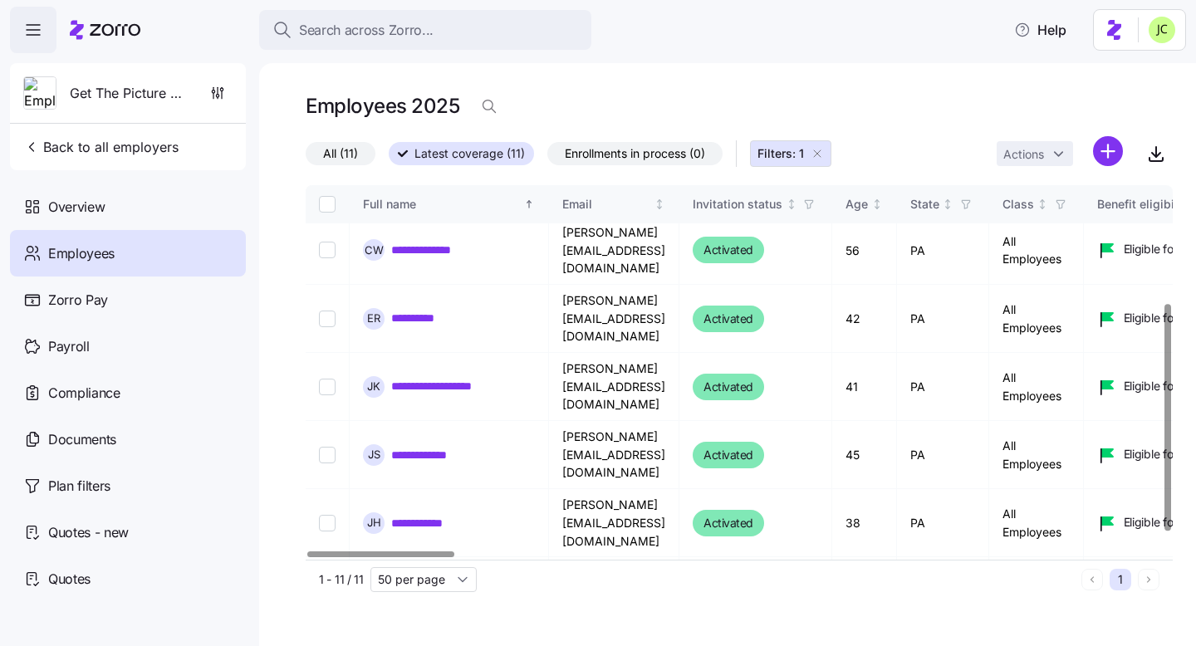
scroll to position [221, 0]
